Goal: Transaction & Acquisition: Book appointment/travel/reservation

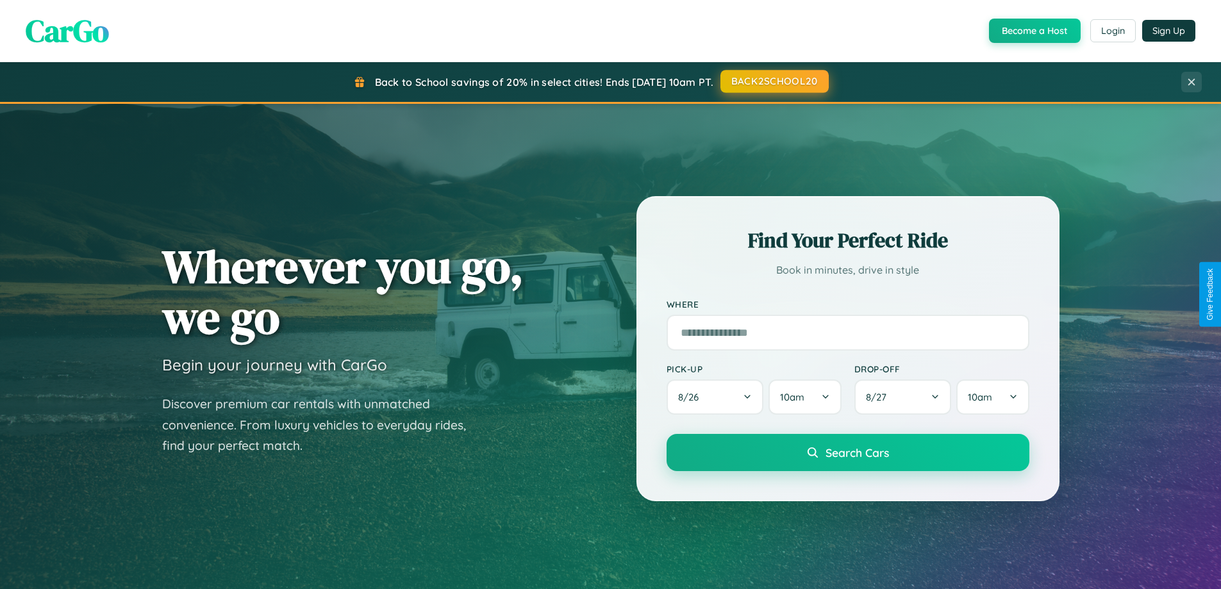
click at [774, 81] on button "BACK2SCHOOL20" at bounding box center [775, 81] width 108 height 23
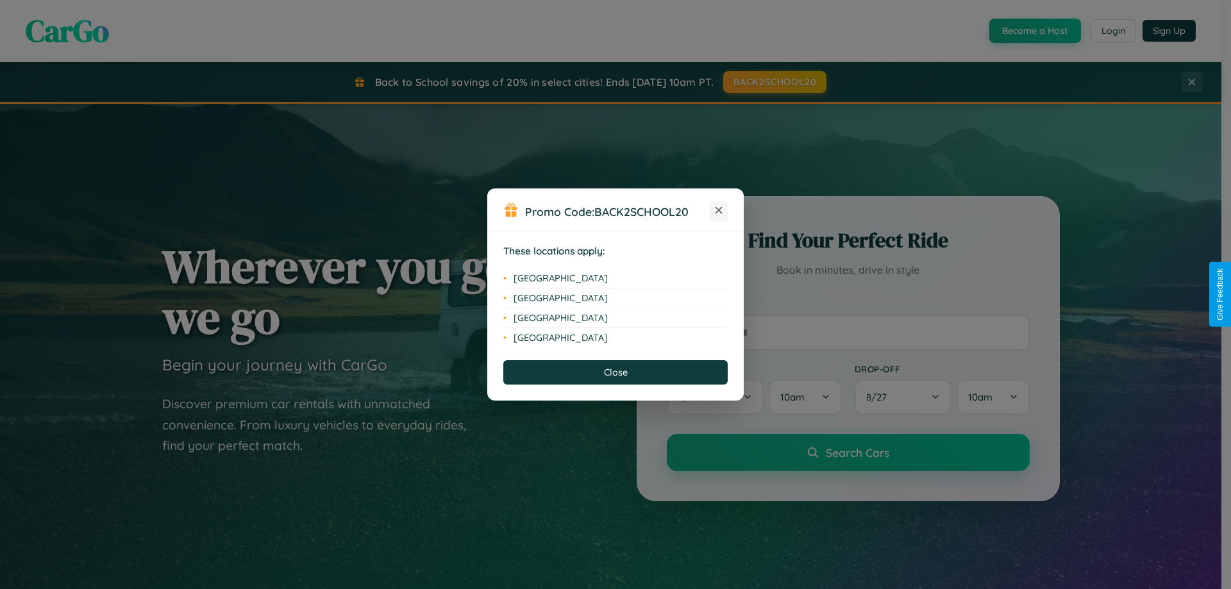
click at [719, 211] on icon at bounding box center [718, 210] width 7 height 7
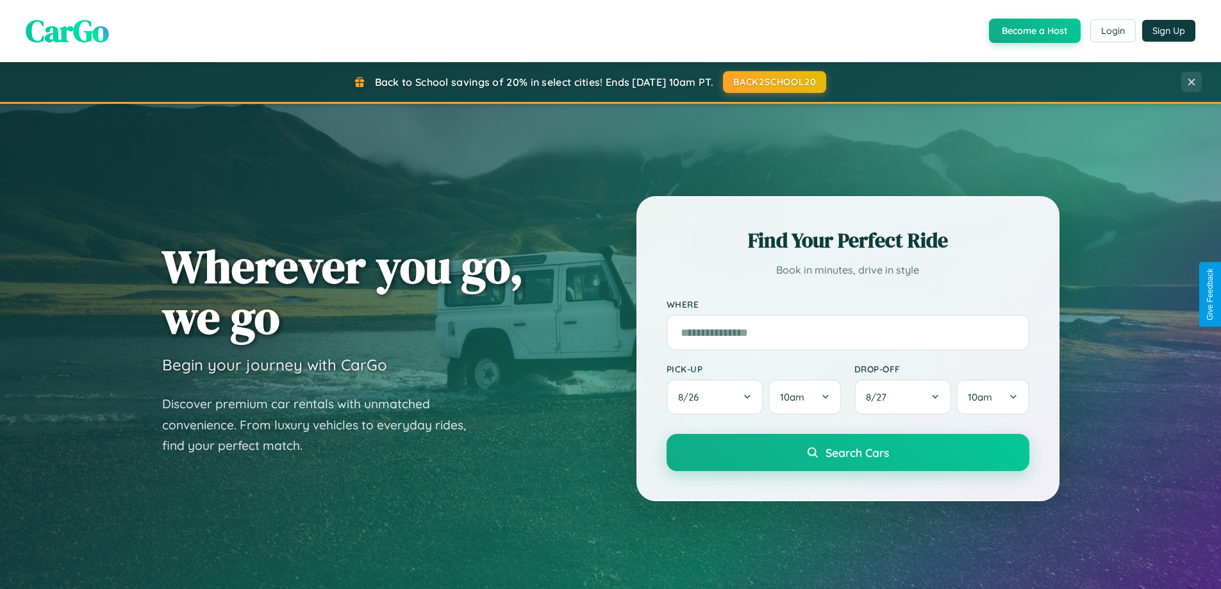
scroll to position [2060, 0]
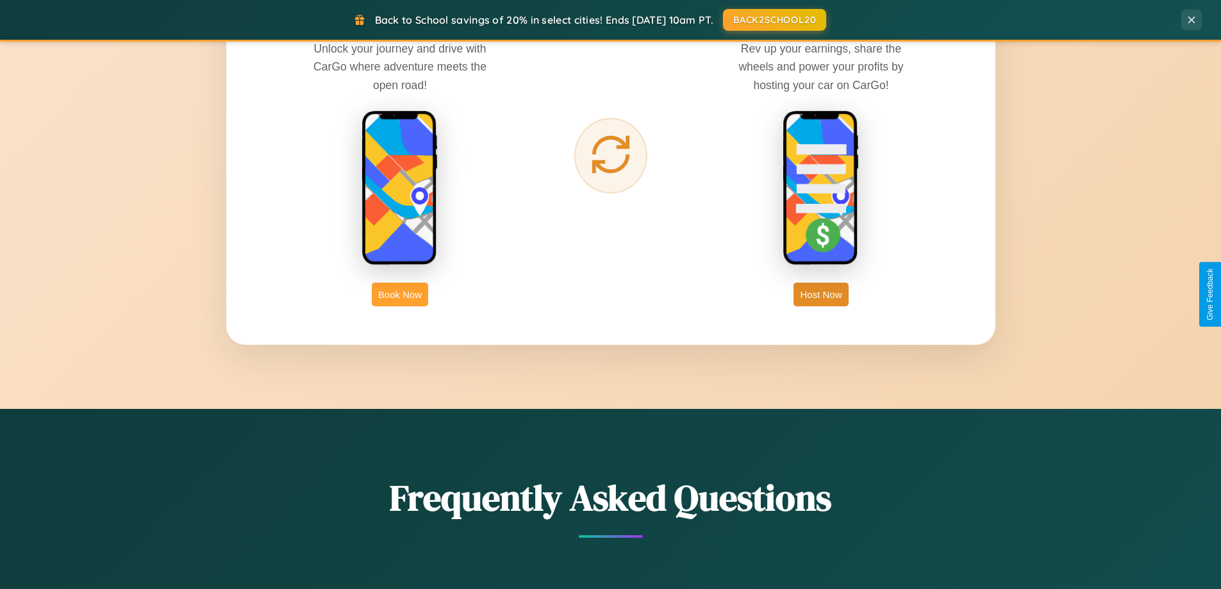
click at [400, 294] on button "Book Now" at bounding box center [400, 295] width 56 height 24
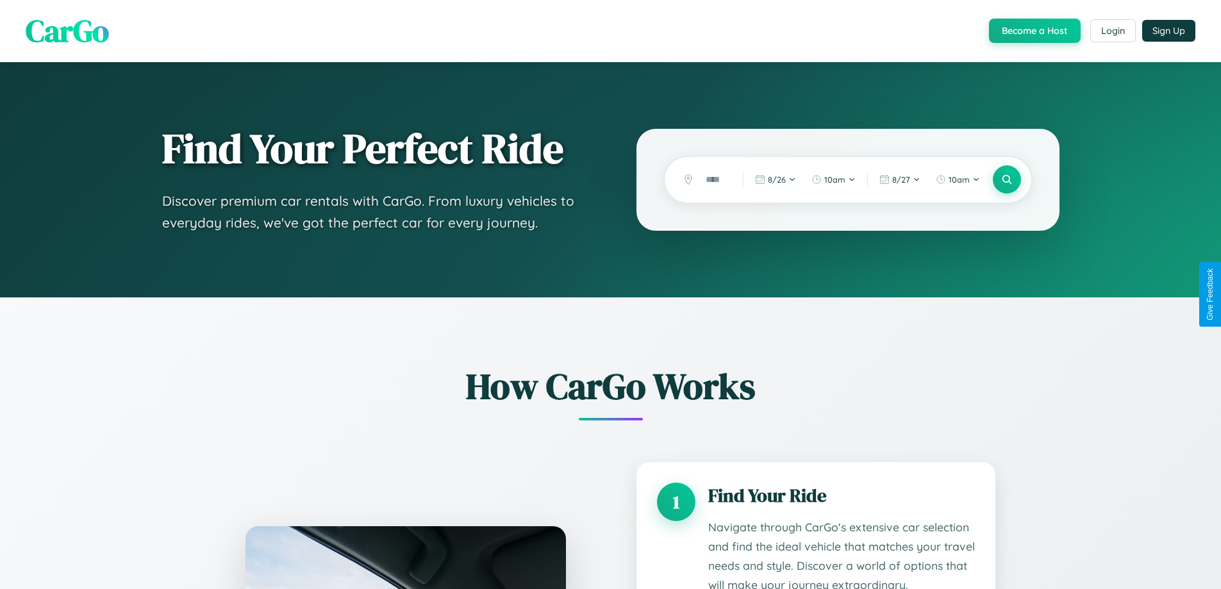
scroll to position [1880, 0]
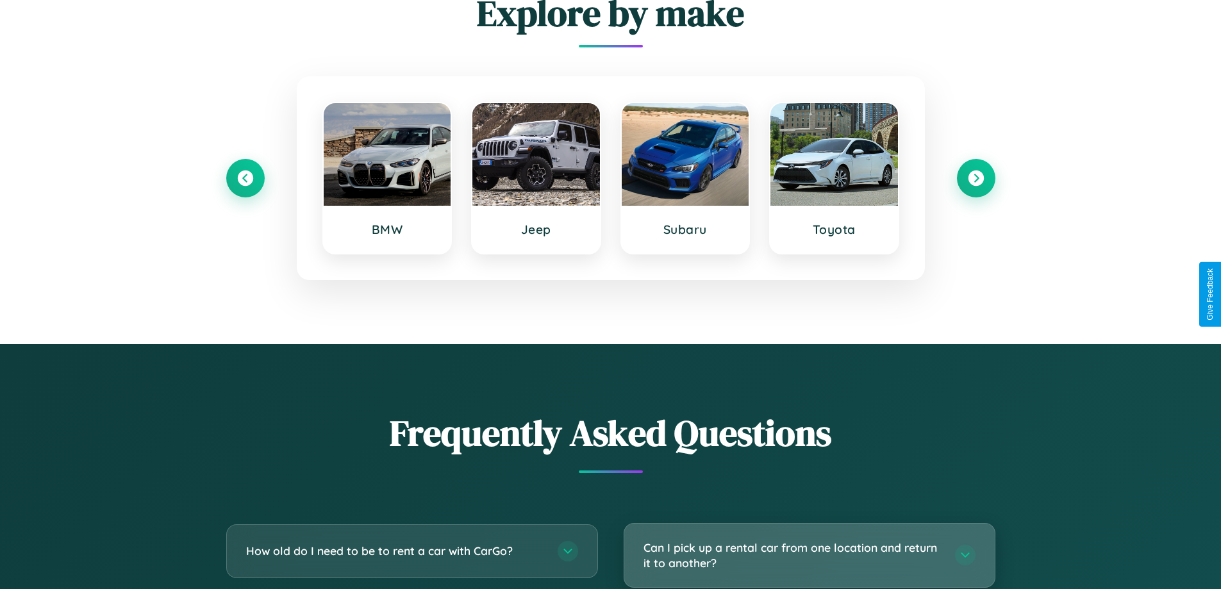
click at [809, 556] on h3 "Can I pick up a rental car from one location and return it to another?" at bounding box center [793, 555] width 299 height 31
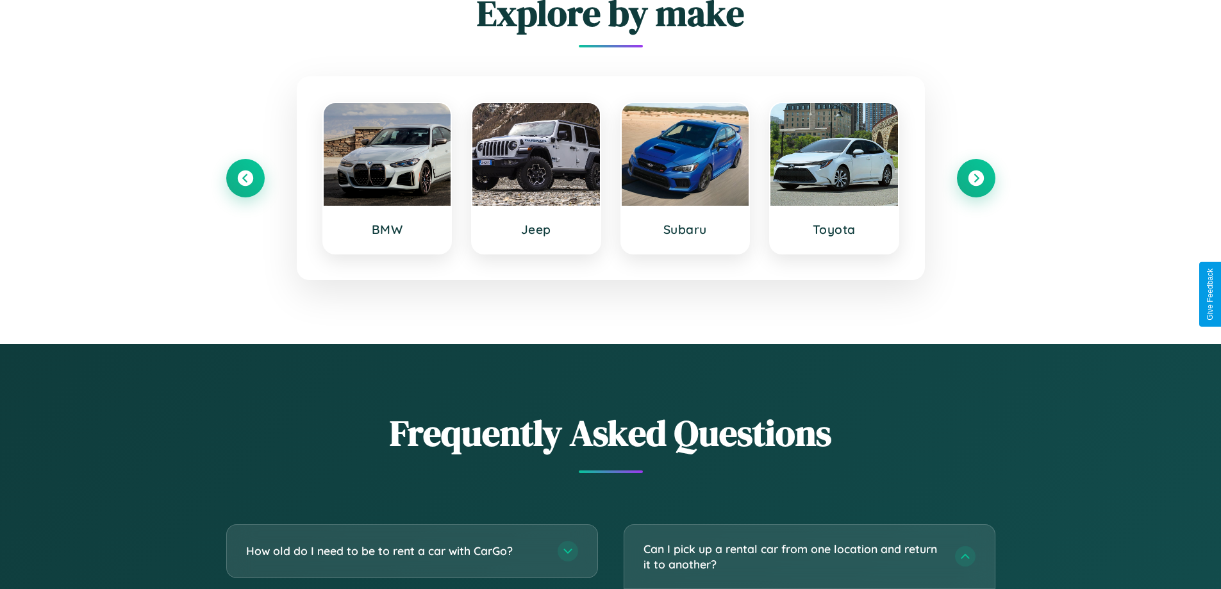
scroll to position [0, 0]
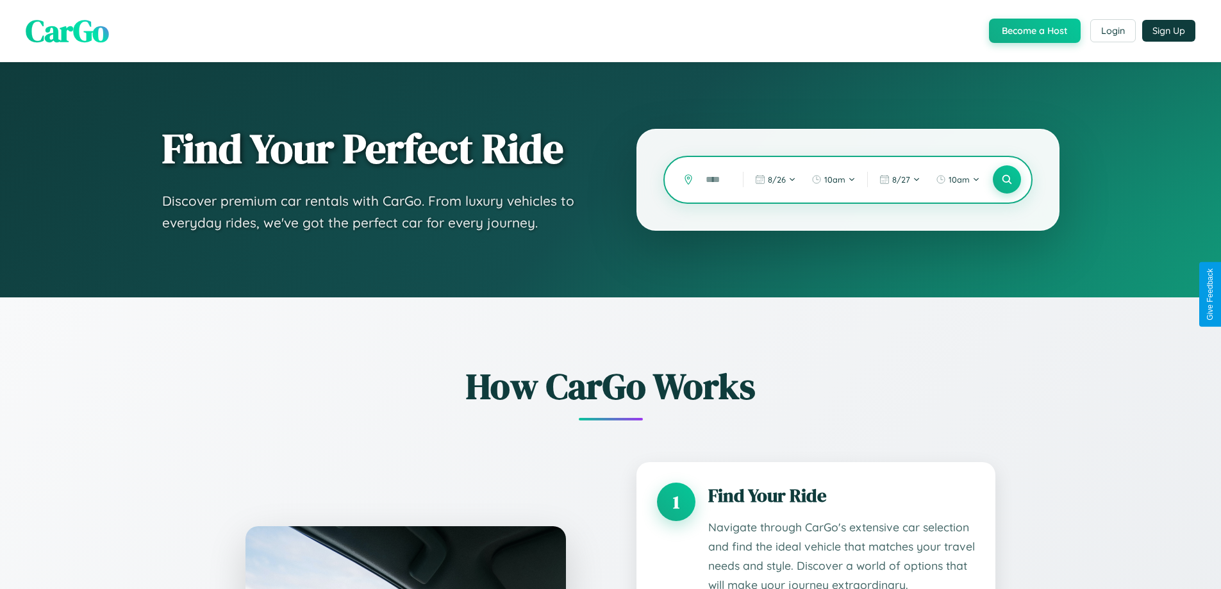
click at [715, 179] on input "text" at bounding box center [714, 180] width 31 height 22
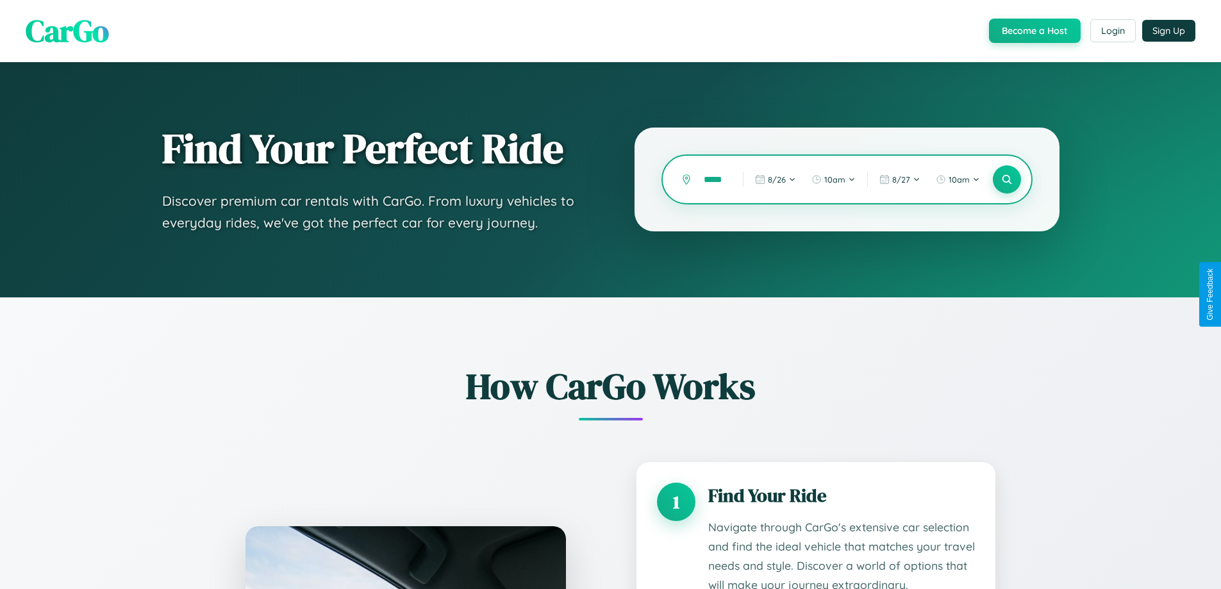
type input "*****"
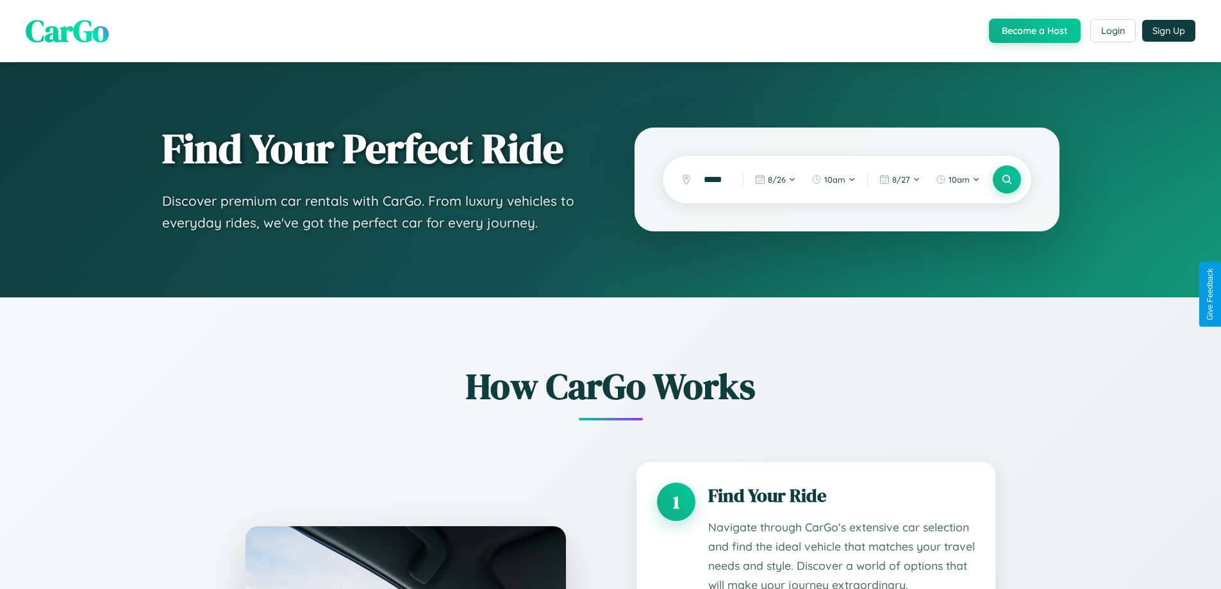
scroll to position [2121, 0]
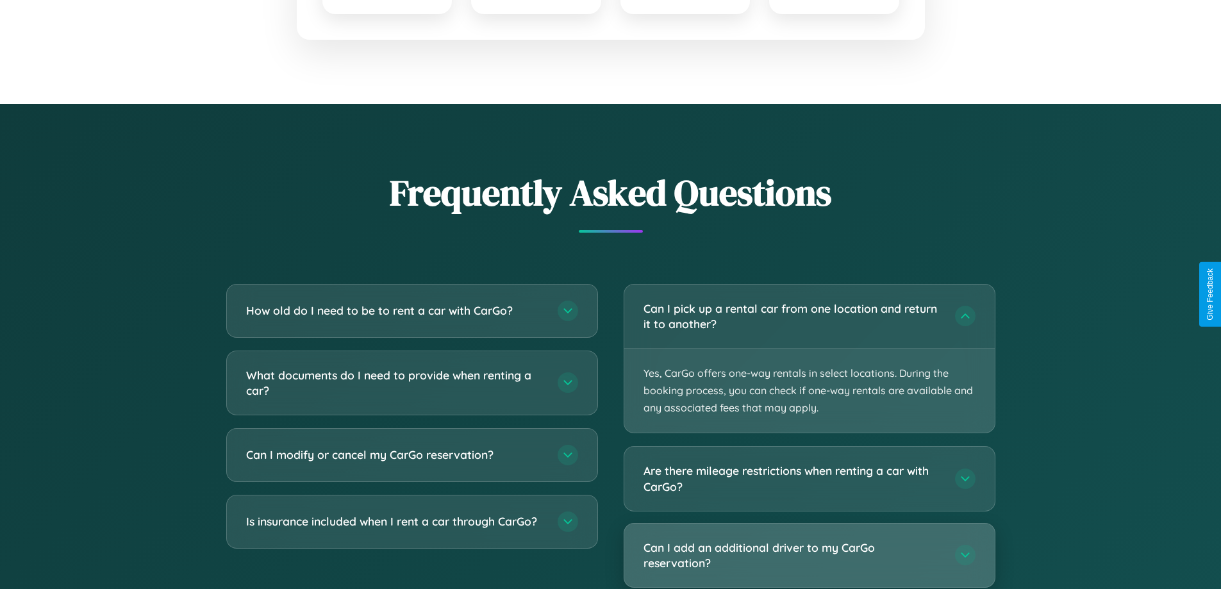
click at [809, 556] on h3 "Can I add an additional driver to my CarGo reservation?" at bounding box center [793, 555] width 299 height 31
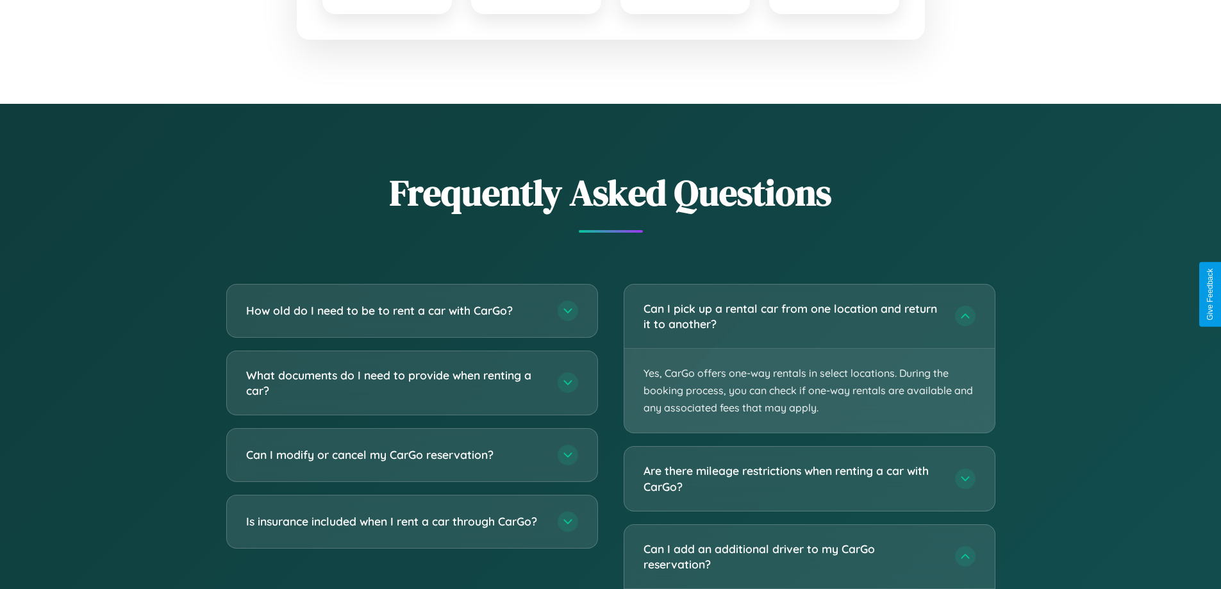
scroll to position [0, 0]
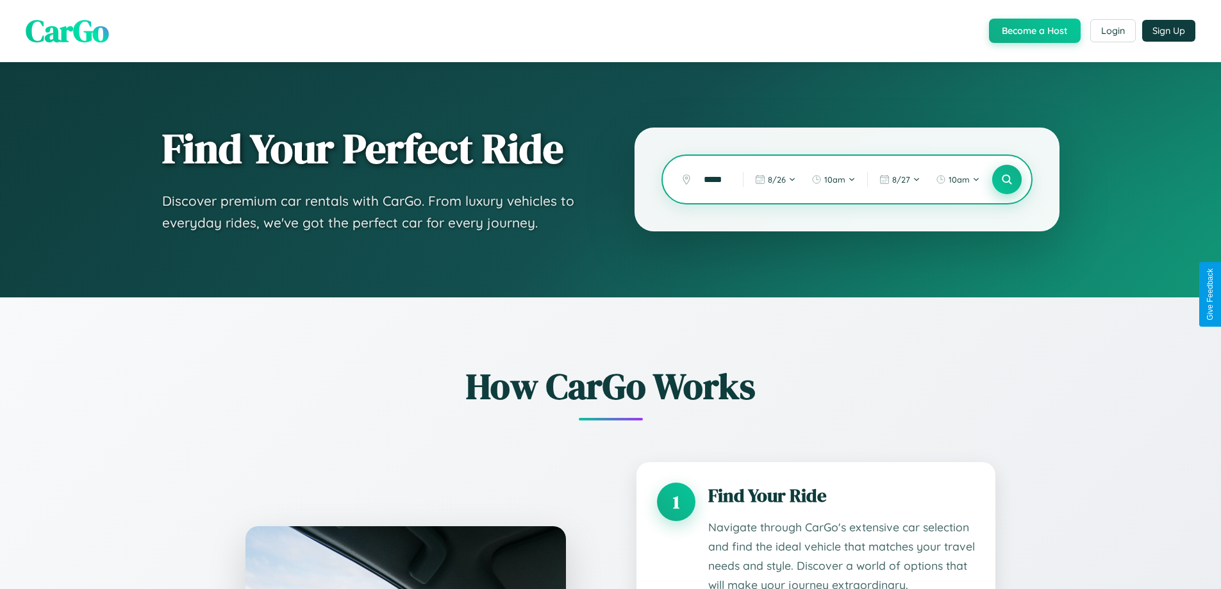
click at [1006, 179] on icon at bounding box center [1007, 180] width 12 height 12
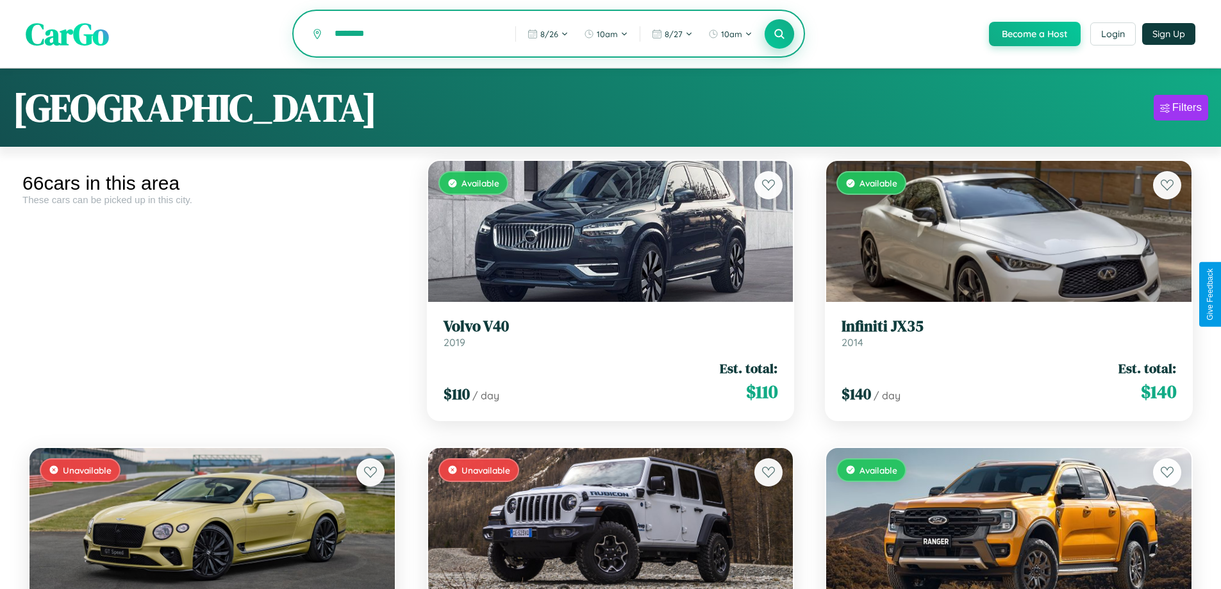
type input "********"
click at [779, 35] on icon at bounding box center [780, 34] width 12 height 12
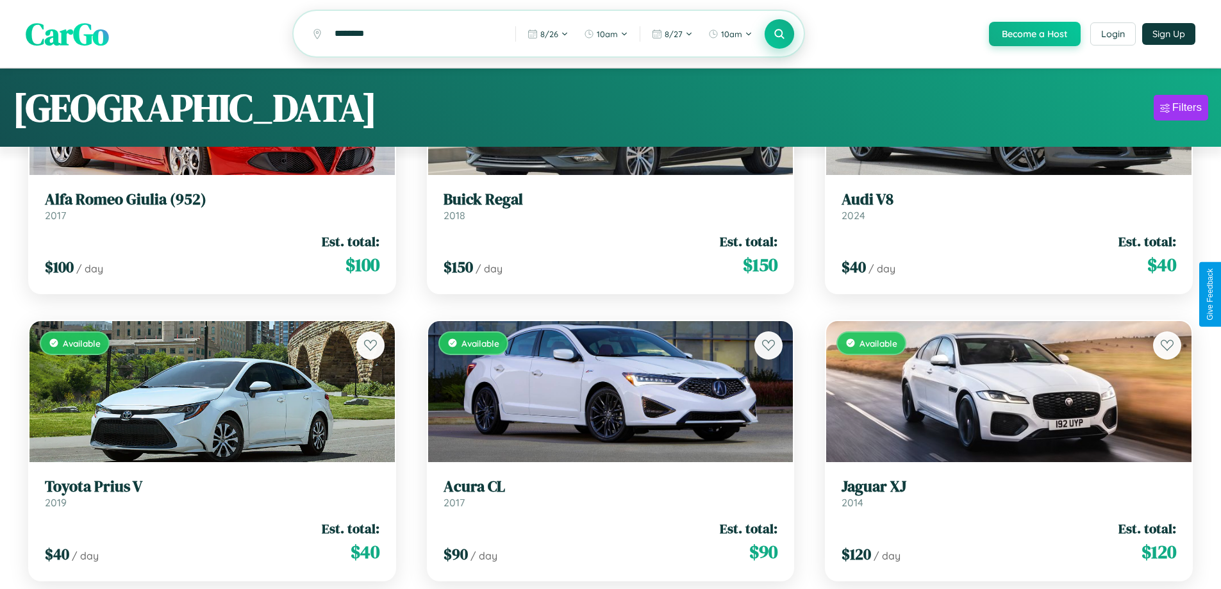
scroll to position [2764, 0]
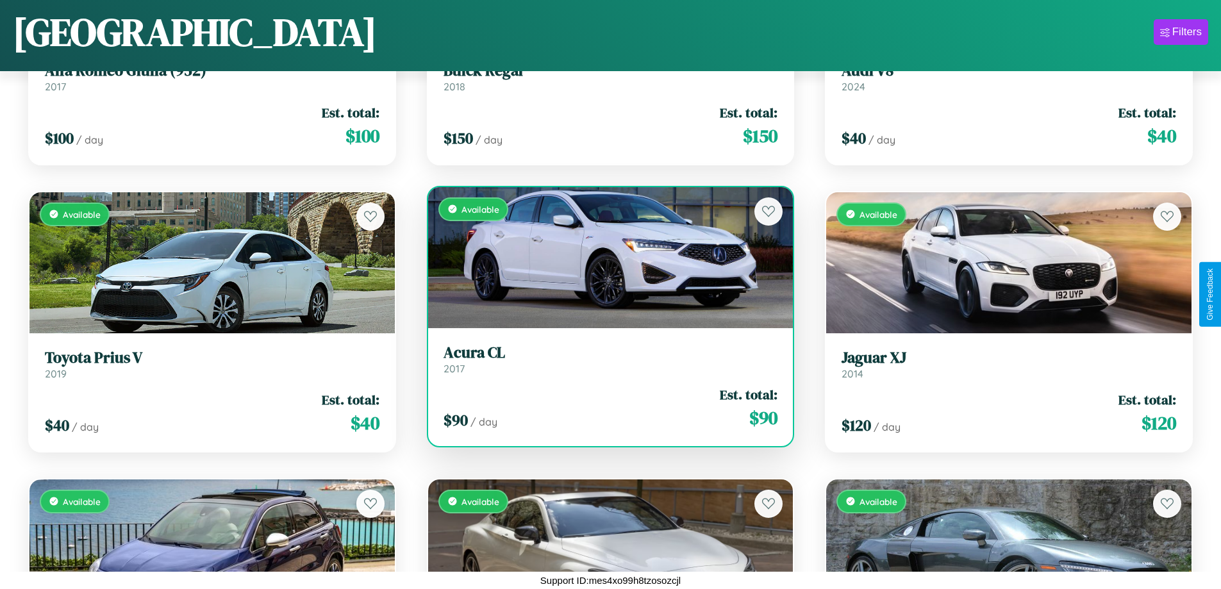
click at [605, 258] on div "Available" at bounding box center [610, 257] width 365 height 141
click at [605, 257] on div "Available" at bounding box center [610, 257] width 365 height 141
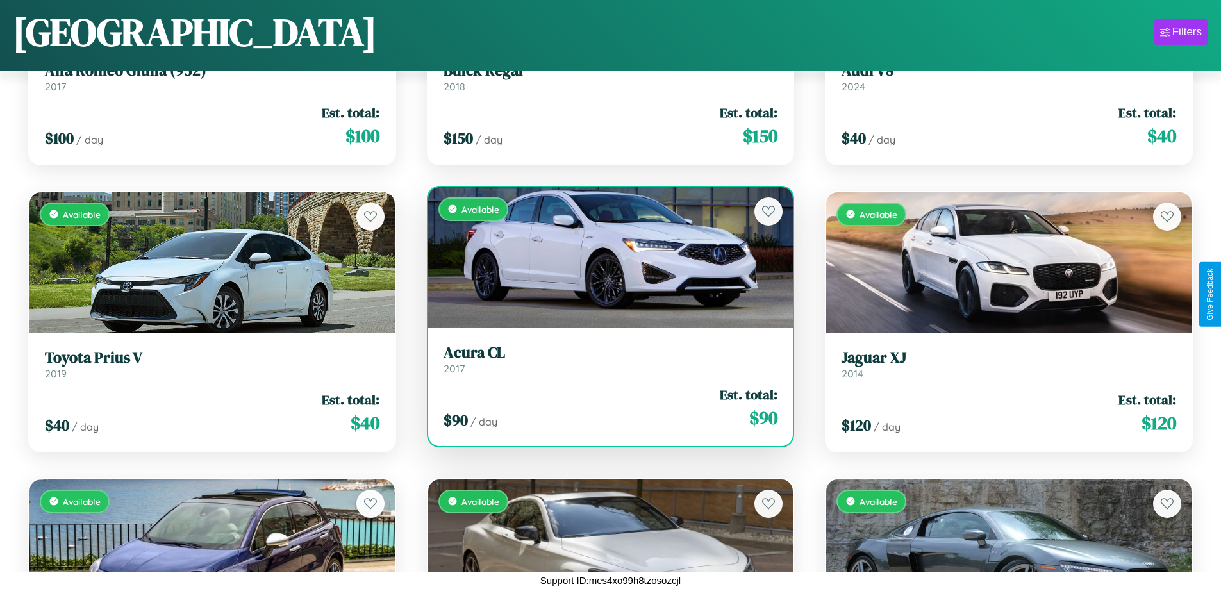
click at [605, 257] on div "Available" at bounding box center [610, 257] width 365 height 141
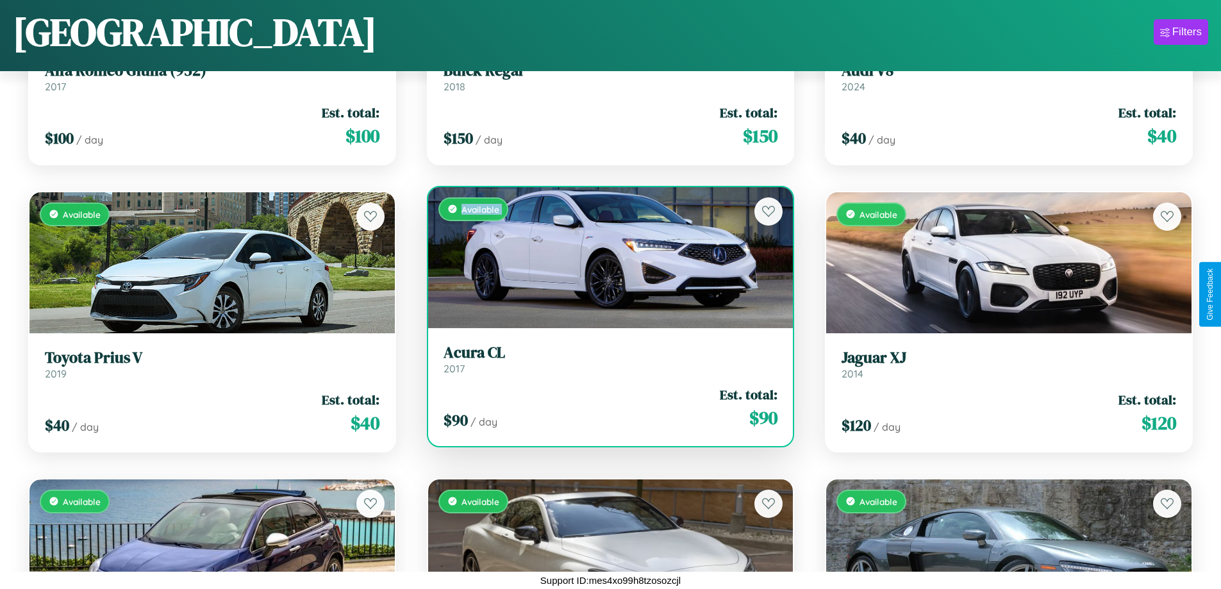
click at [605, 257] on div "Available" at bounding box center [610, 257] width 365 height 141
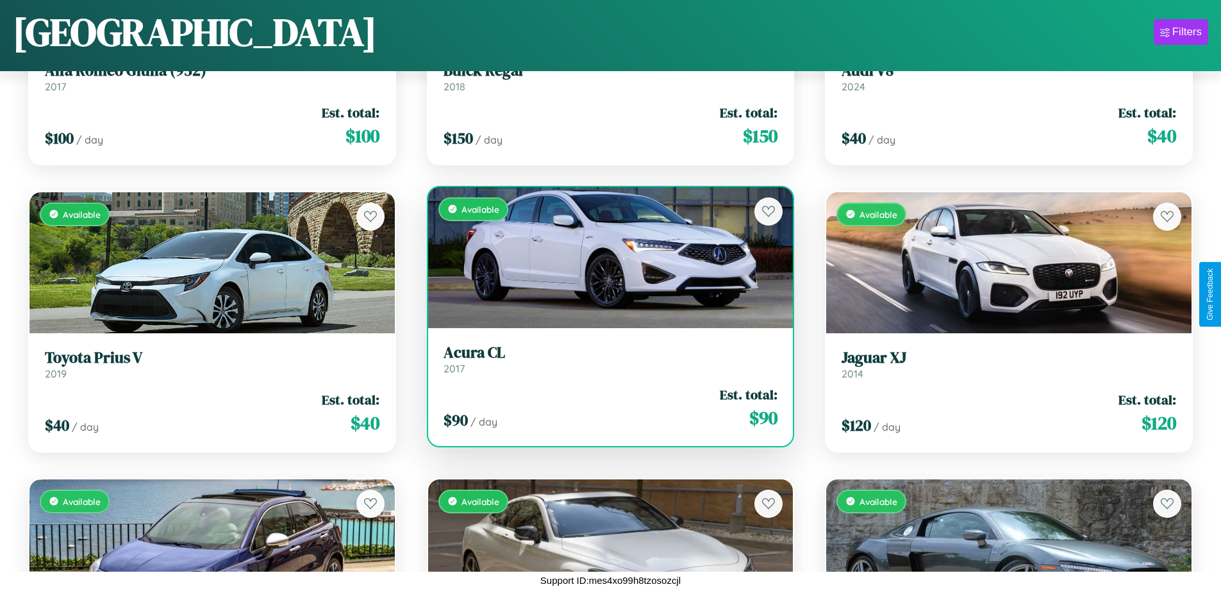
click at [605, 257] on div "Available" at bounding box center [610, 257] width 365 height 141
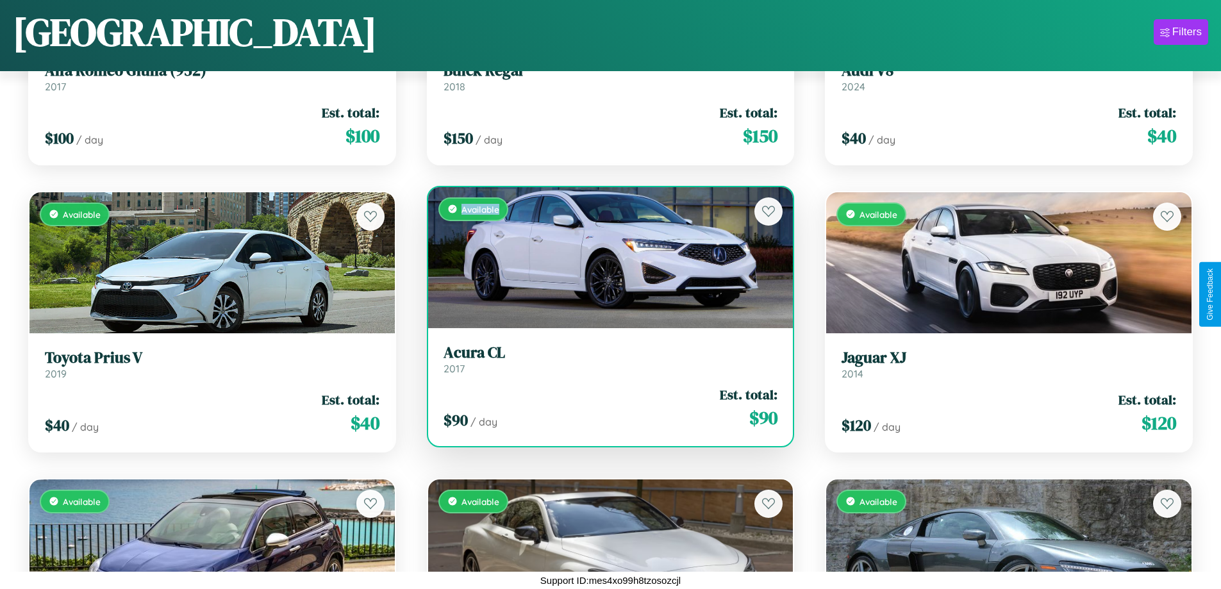
click at [605, 257] on div "Available" at bounding box center [610, 257] width 365 height 141
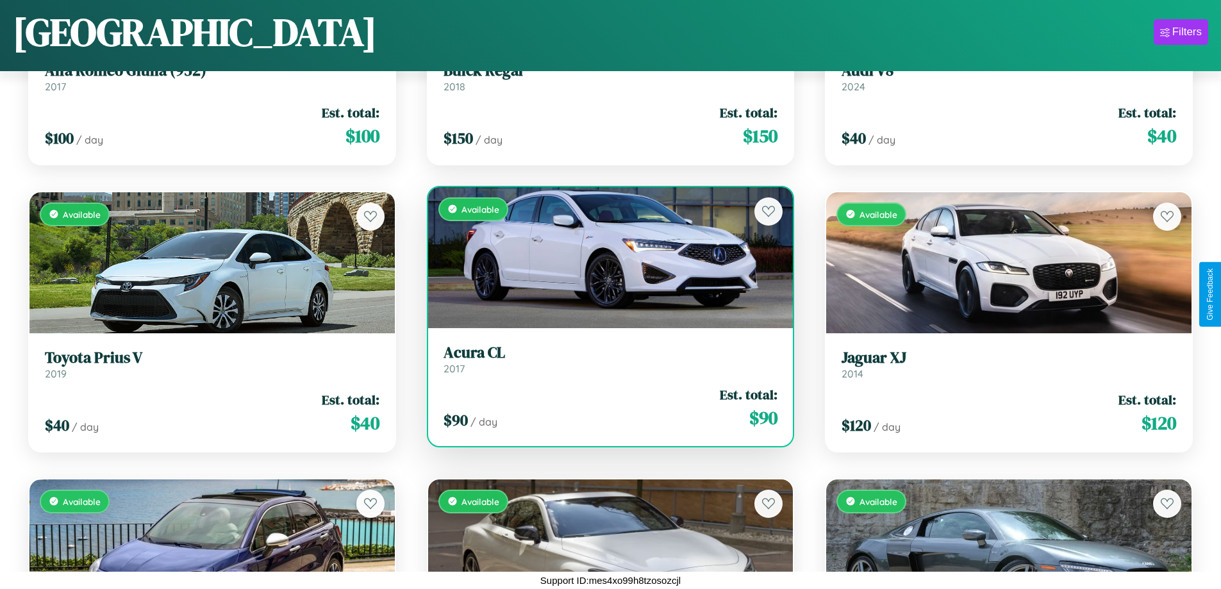
click at [605, 359] on h3 "Acura CL" at bounding box center [611, 353] width 335 height 19
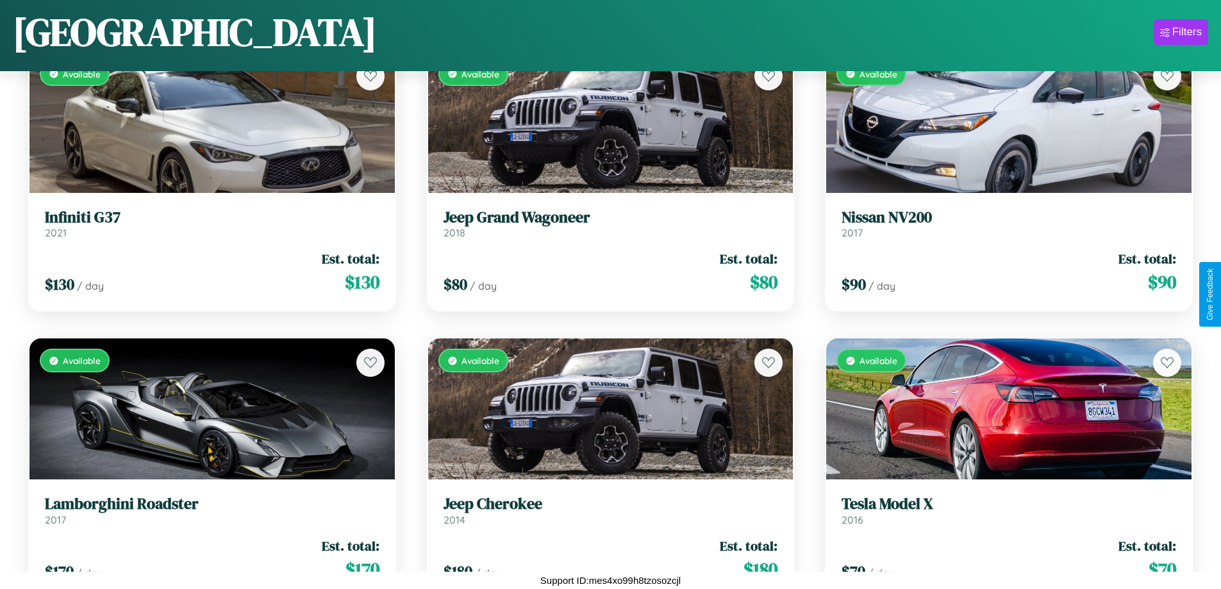
scroll to position [1042, 0]
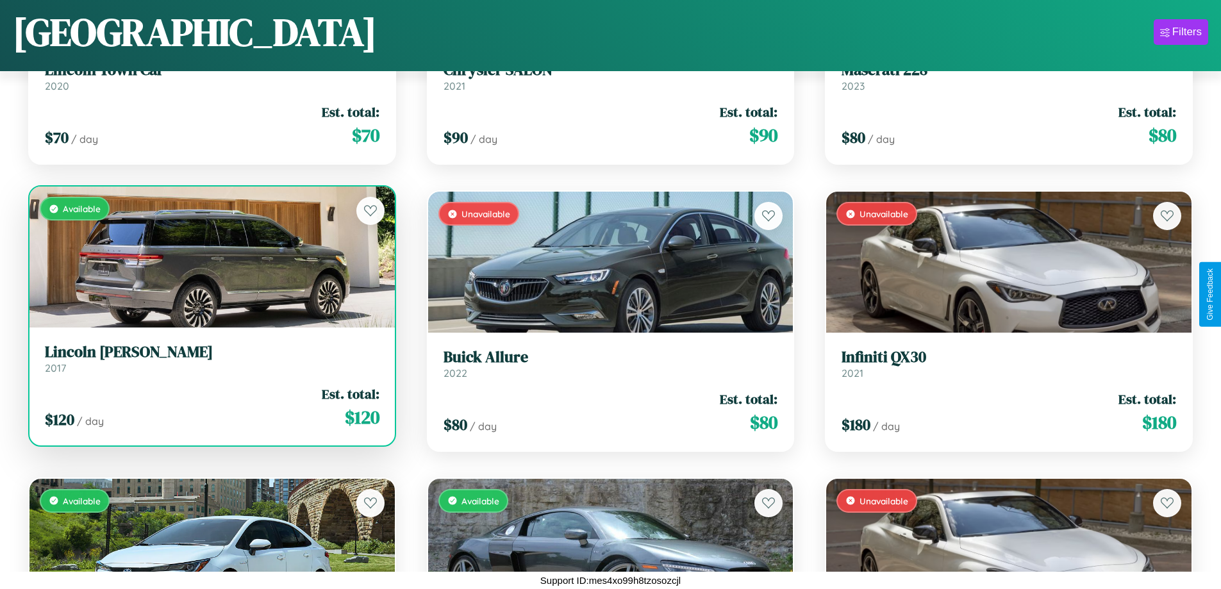
click at [210, 362] on h3 "Lincoln Blackwood" at bounding box center [212, 352] width 335 height 19
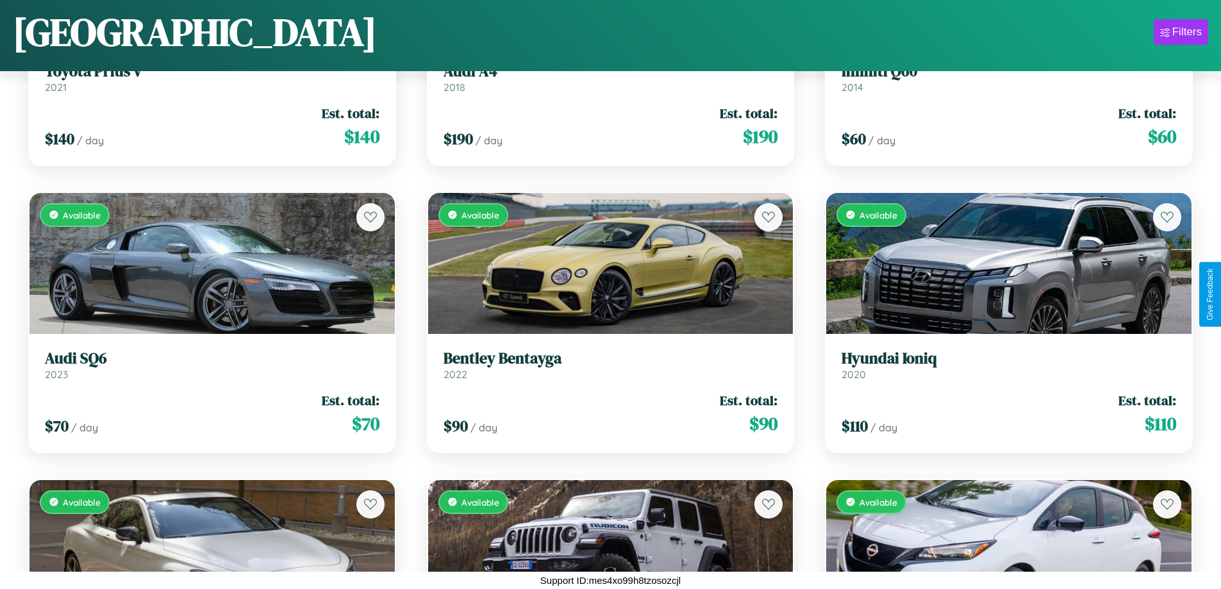
scroll to position [3912, 0]
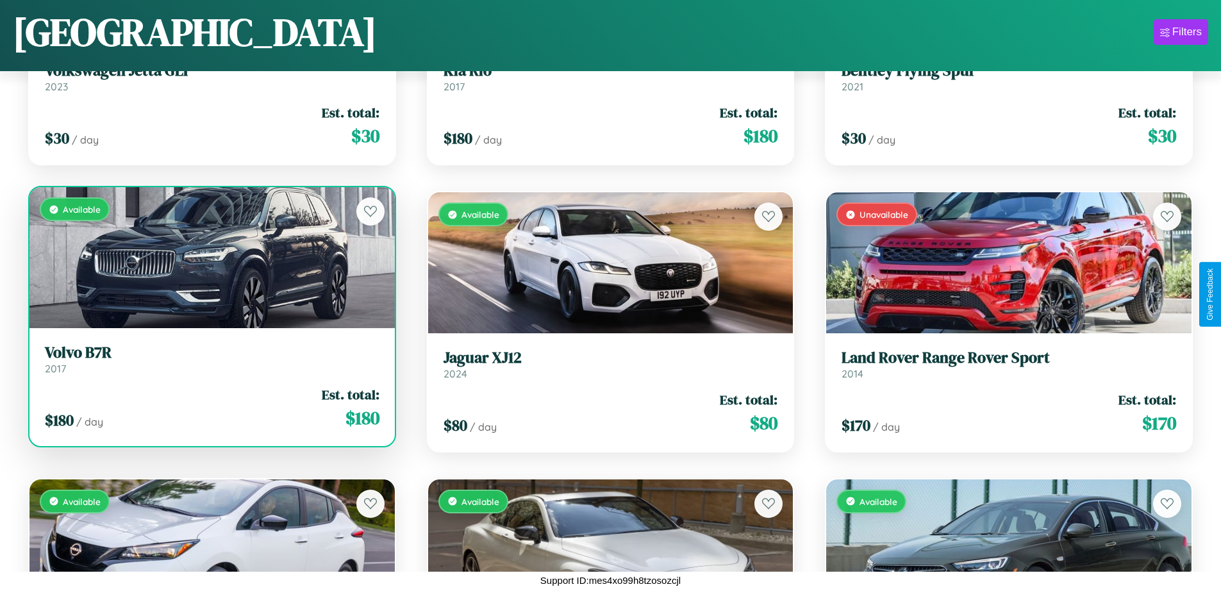
click at [210, 362] on link "Volvo B7R 2017" at bounding box center [212, 359] width 335 height 31
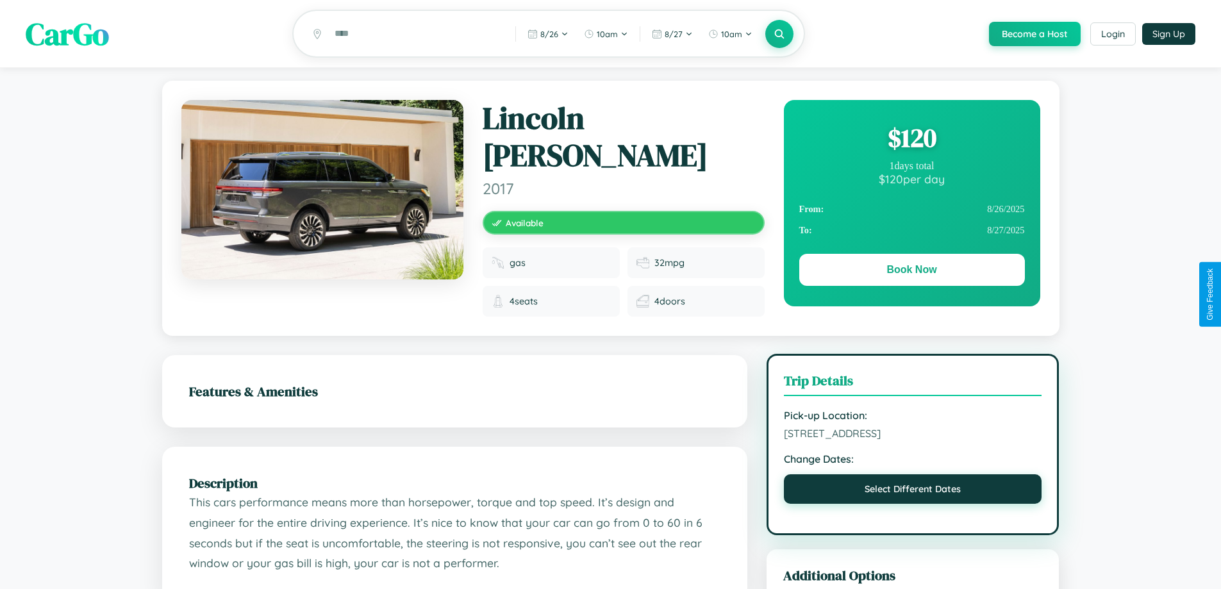
click at [913, 483] on button "Select Different Dates" at bounding box center [913, 488] width 258 height 29
select select "*"
select select "****"
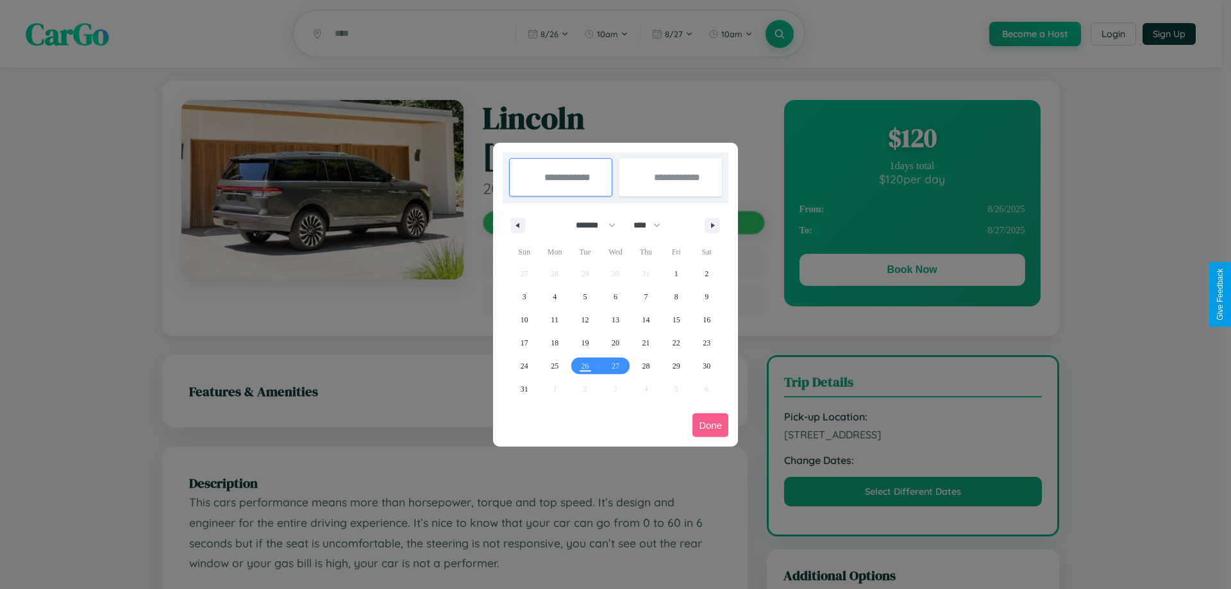
drag, startPoint x: 590, startPoint y: 225, endPoint x: 615, endPoint y: 257, distance: 41.0
click at [590, 225] on select "******* ******** ***** ***** *** **** **** ****** ********* ******* ******** **…" at bounding box center [593, 225] width 54 height 21
select select "*"
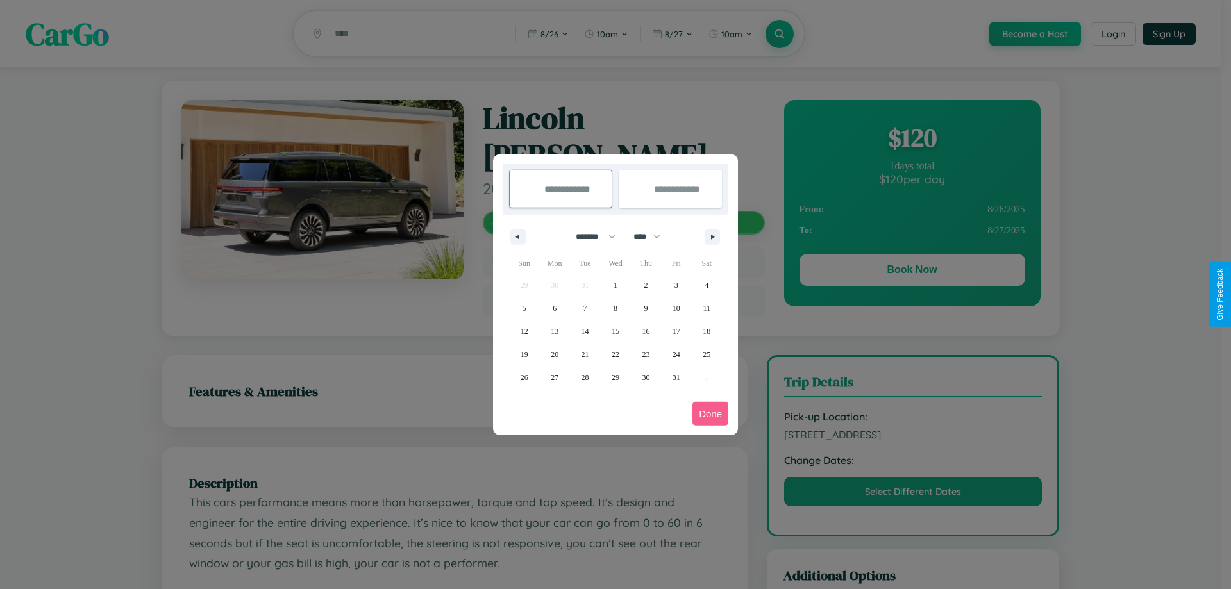
drag, startPoint x: 653, startPoint y: 237, endPoint x: 615, endPoint y: 257, distance: 42.5
click at [653, 237] on select "**** **** **** **** **** **** **** **** **** **** **** **** **** **** **** ****…" at bounding box center [646, 236] width 38 height 21
select select "****"
click at [555, 308] on span "5" at bounding box center [555, 308] width 4 height 23
type input "**********"
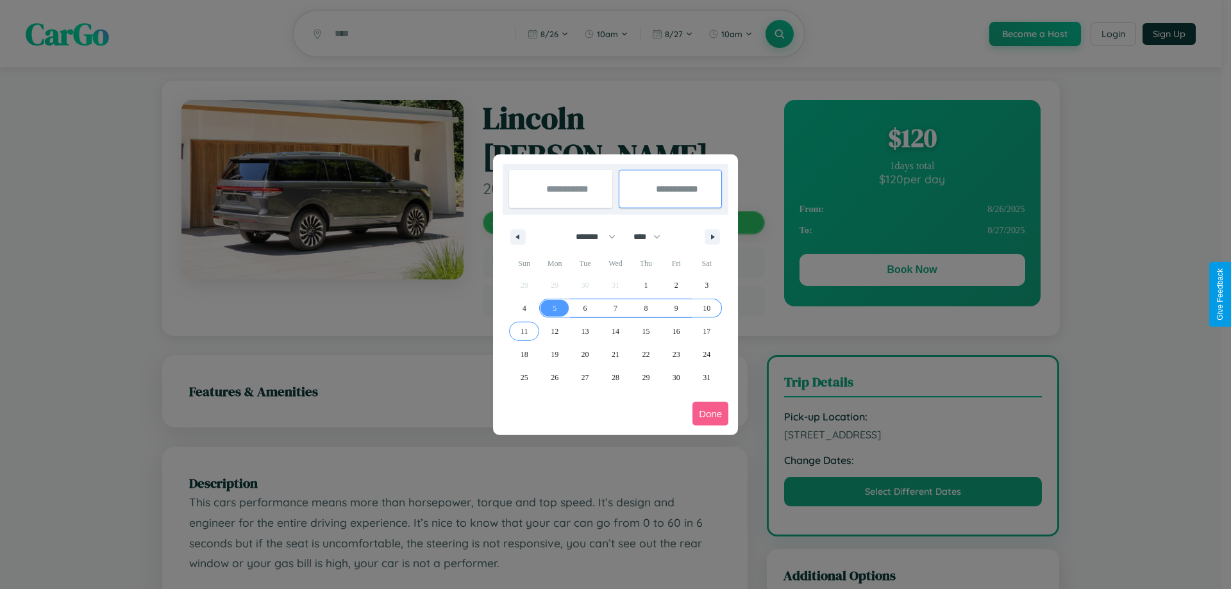
click at [524, 331] on span "11" at bounding box center [525, 331] width 8 height 23
type input "**********"
click at [710, 413] on button "Done" at bounding box center [710, 414] width 36 height 24
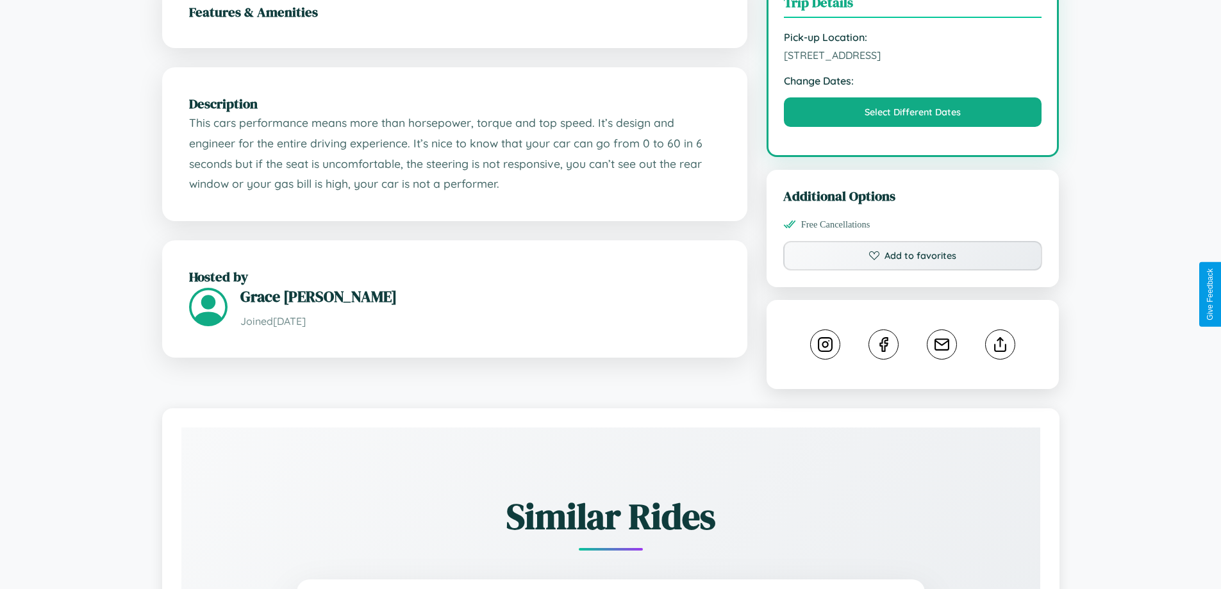
scroll to position [421, 0]
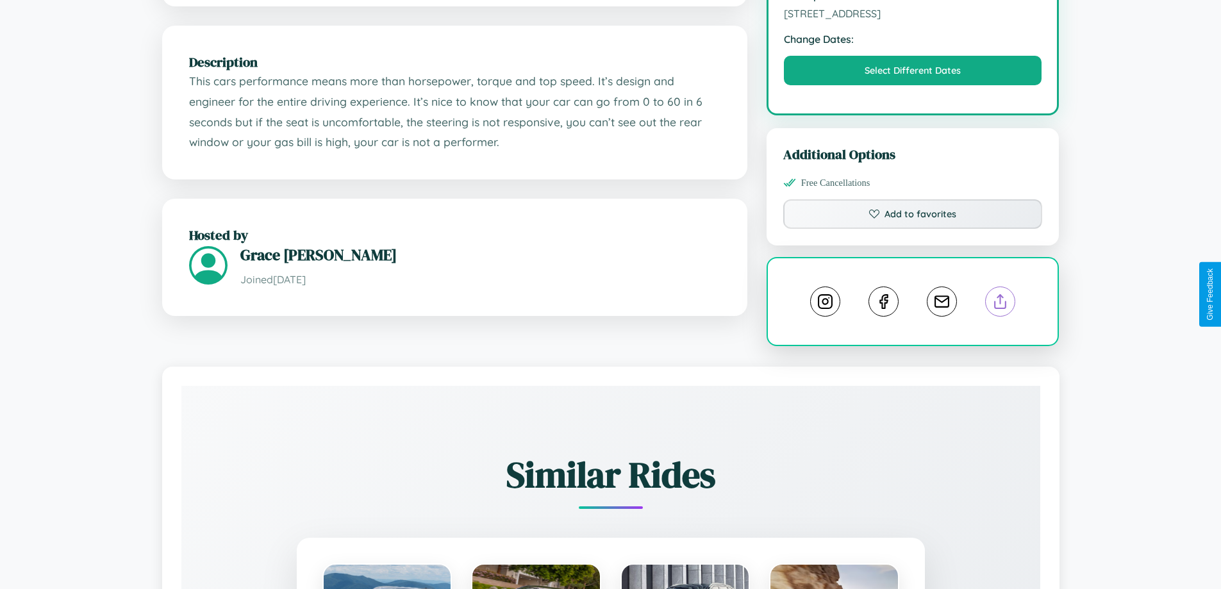
click at [1001, 295] on line at bounding box center [1001, 299] width 0 height 9
